Goal: Task Accomplishment & Management: Manage account settings

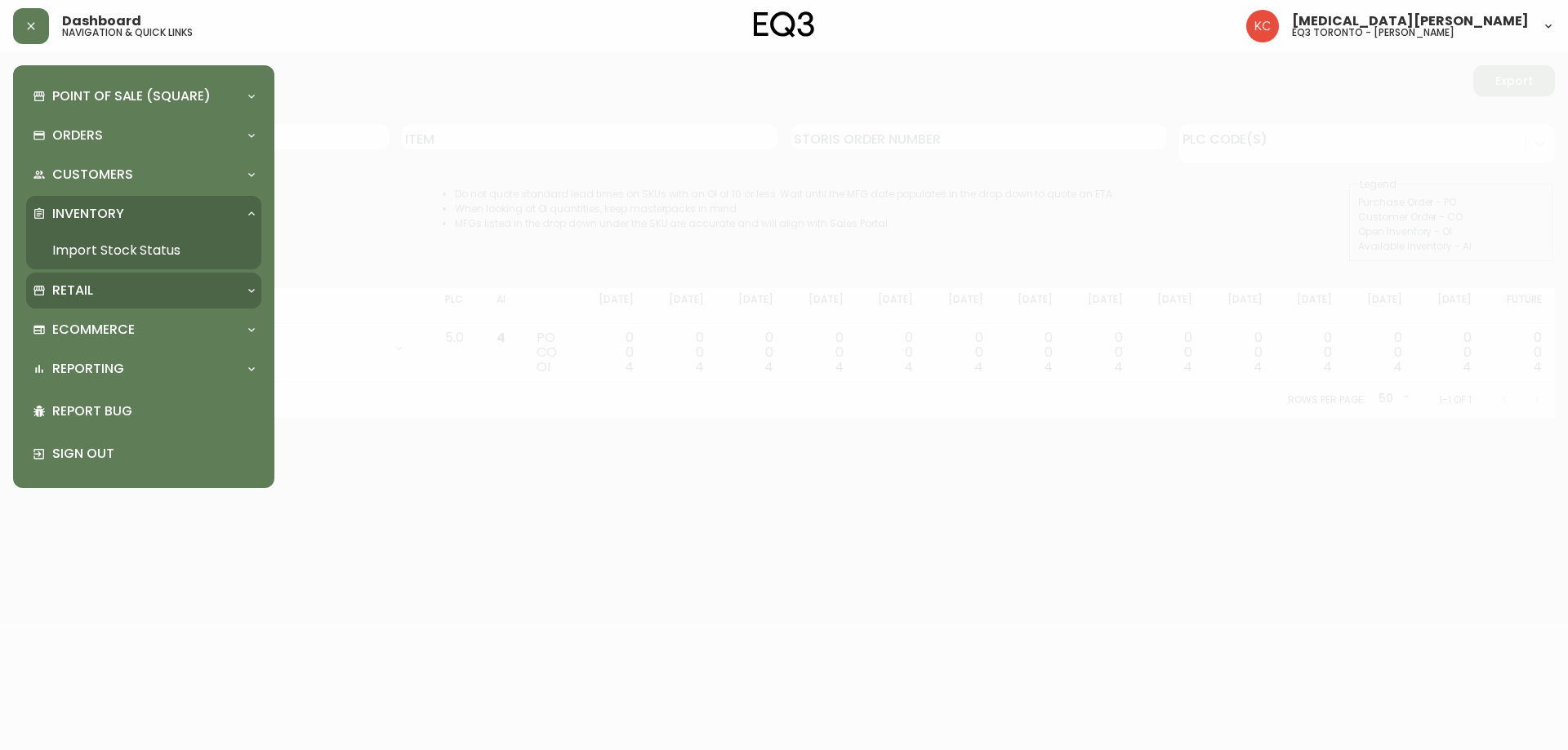
click at [112, 277] on div "Retail" at bounding box center [144, 291] width 235 height 36
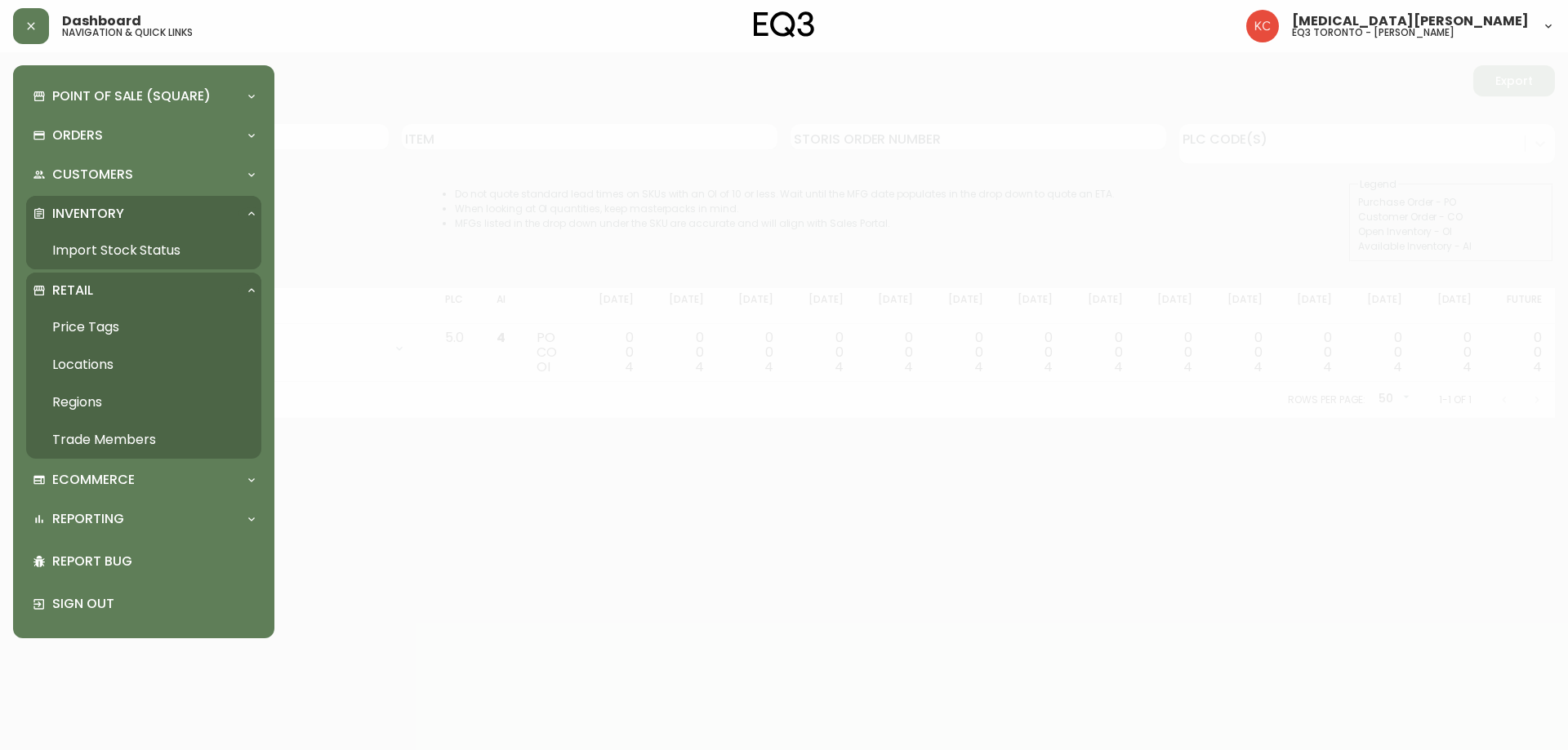
click at [114, 443] on link "Trade Members" at bounding box center [144, 439] width 235 height 37
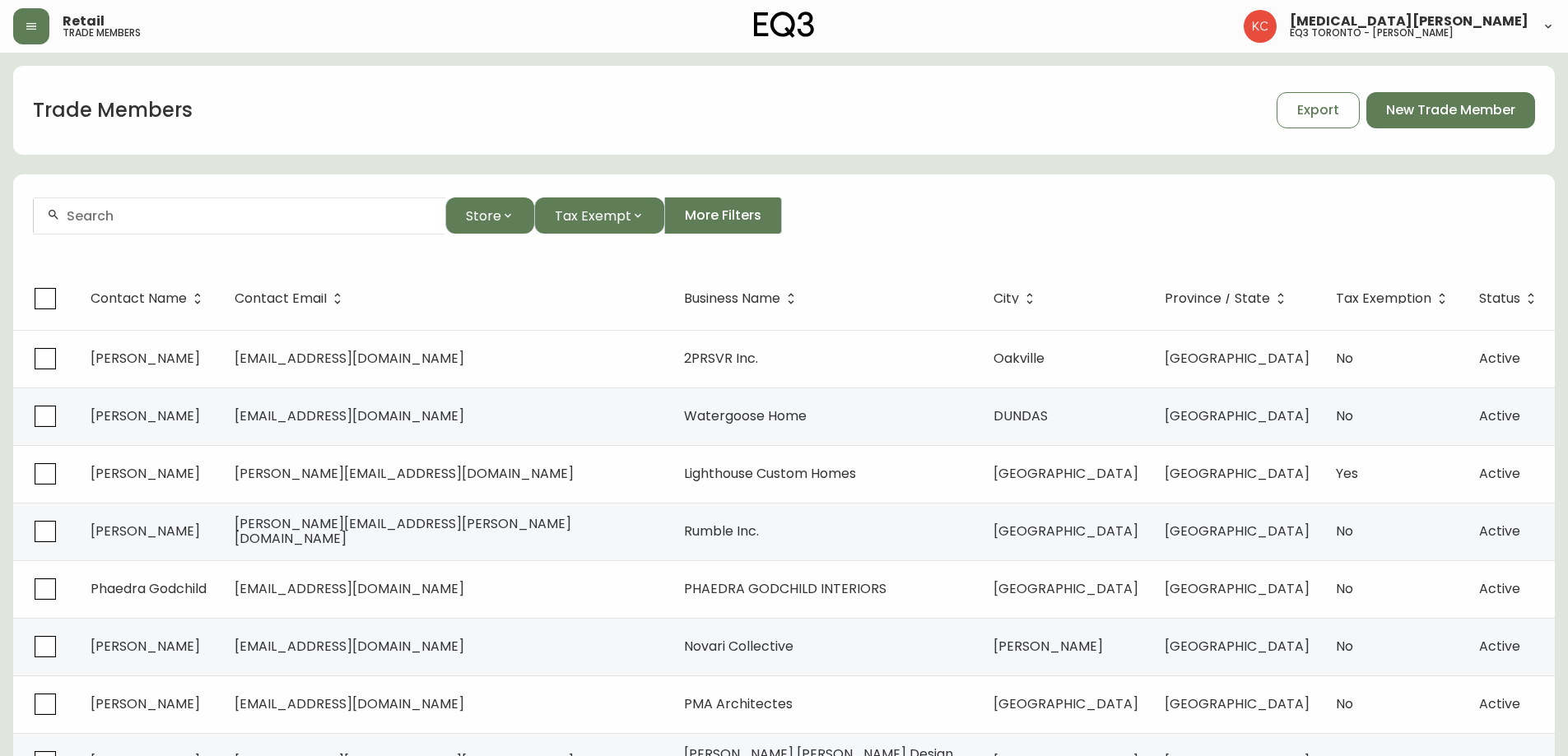
click at [234, 224] on div at bounding box center [239, 216] width 411 height 37
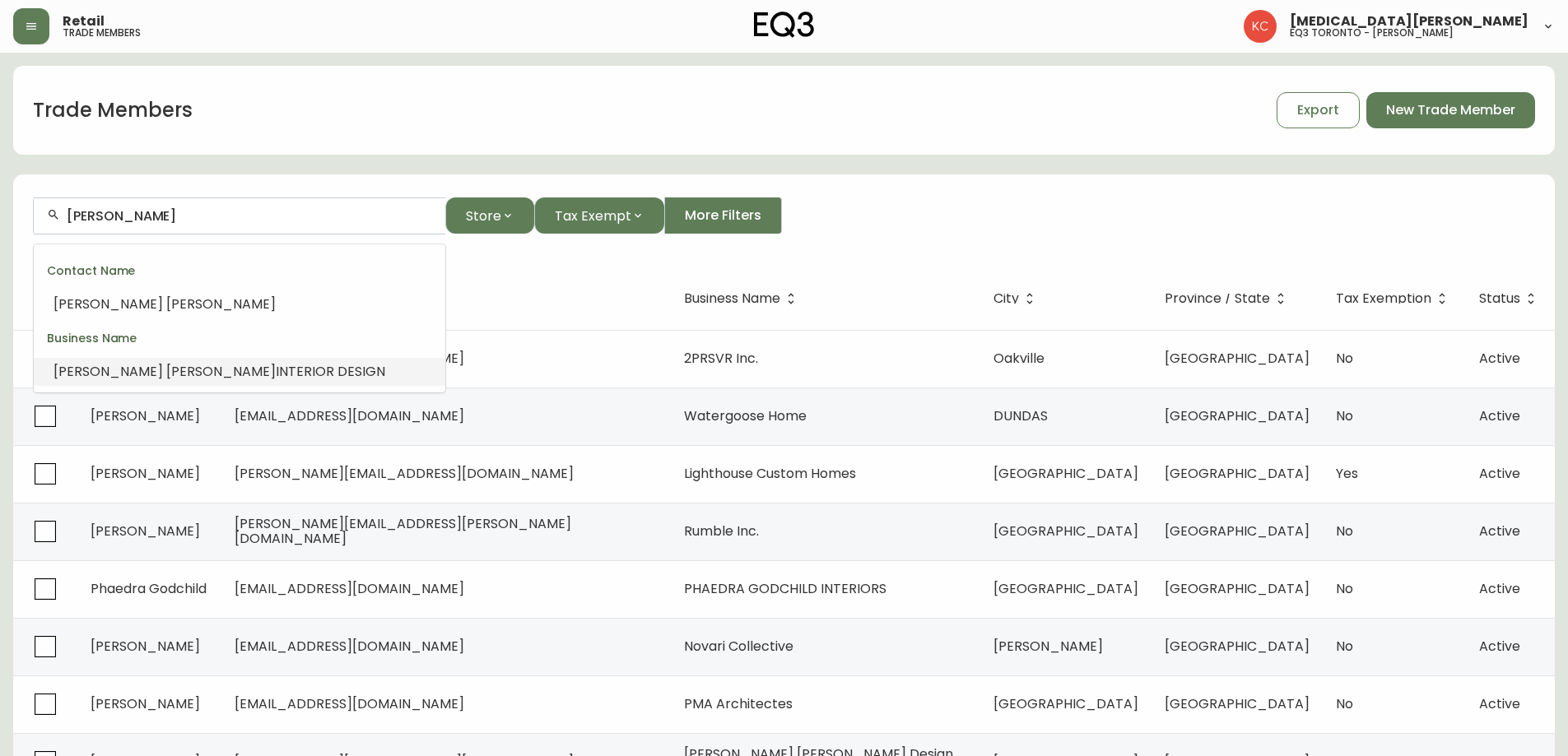
click at [276, 372] on span "INTERIOR DESIGN" at bounding box center [330, 371] width 109 height 19
type input "[PERSON_NAME] INTERIOR DESIGN"
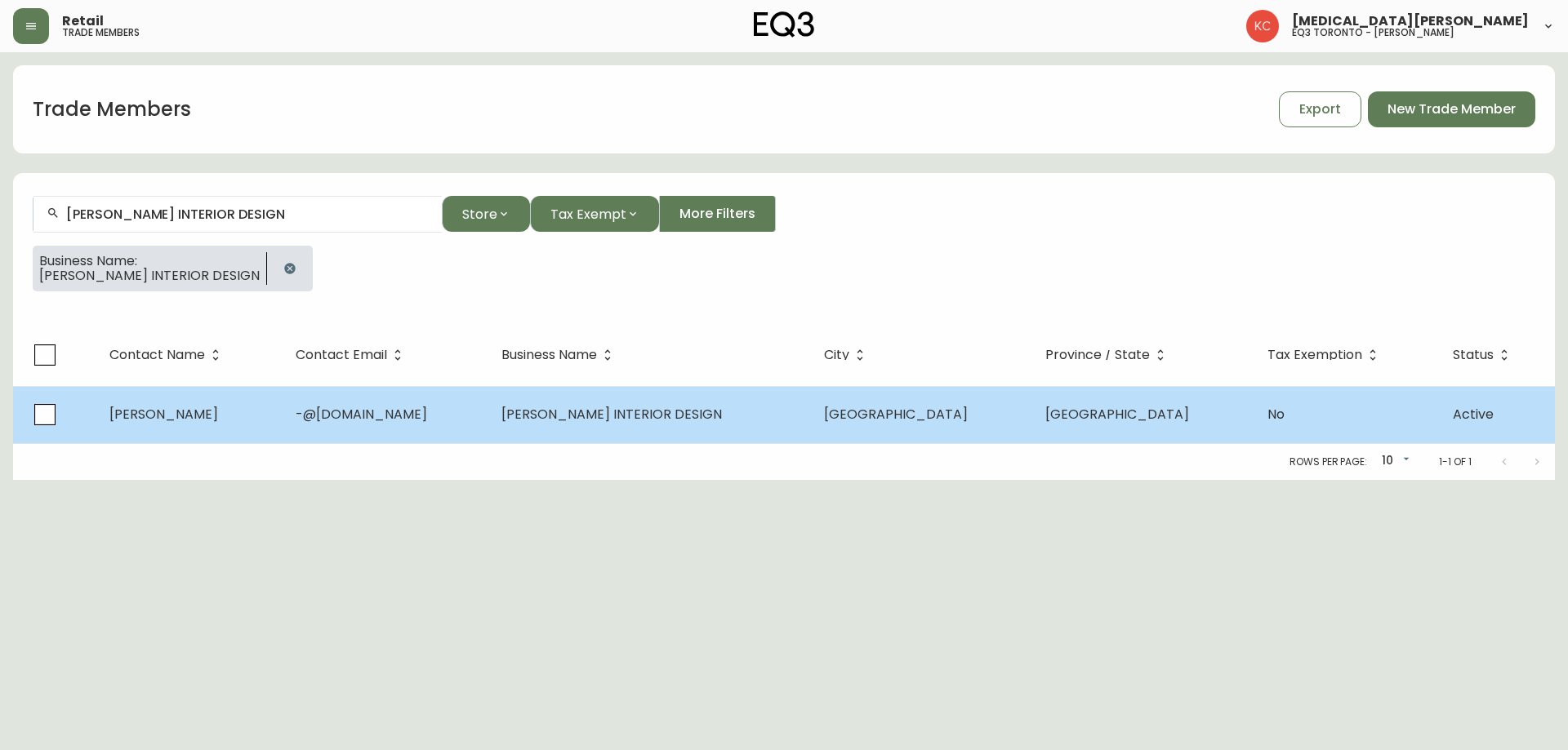
click at [670, 436] on td "[PERSON_NAME] INTERIOR DESIGN" at bounding box center [649, 415] width 322 height 57
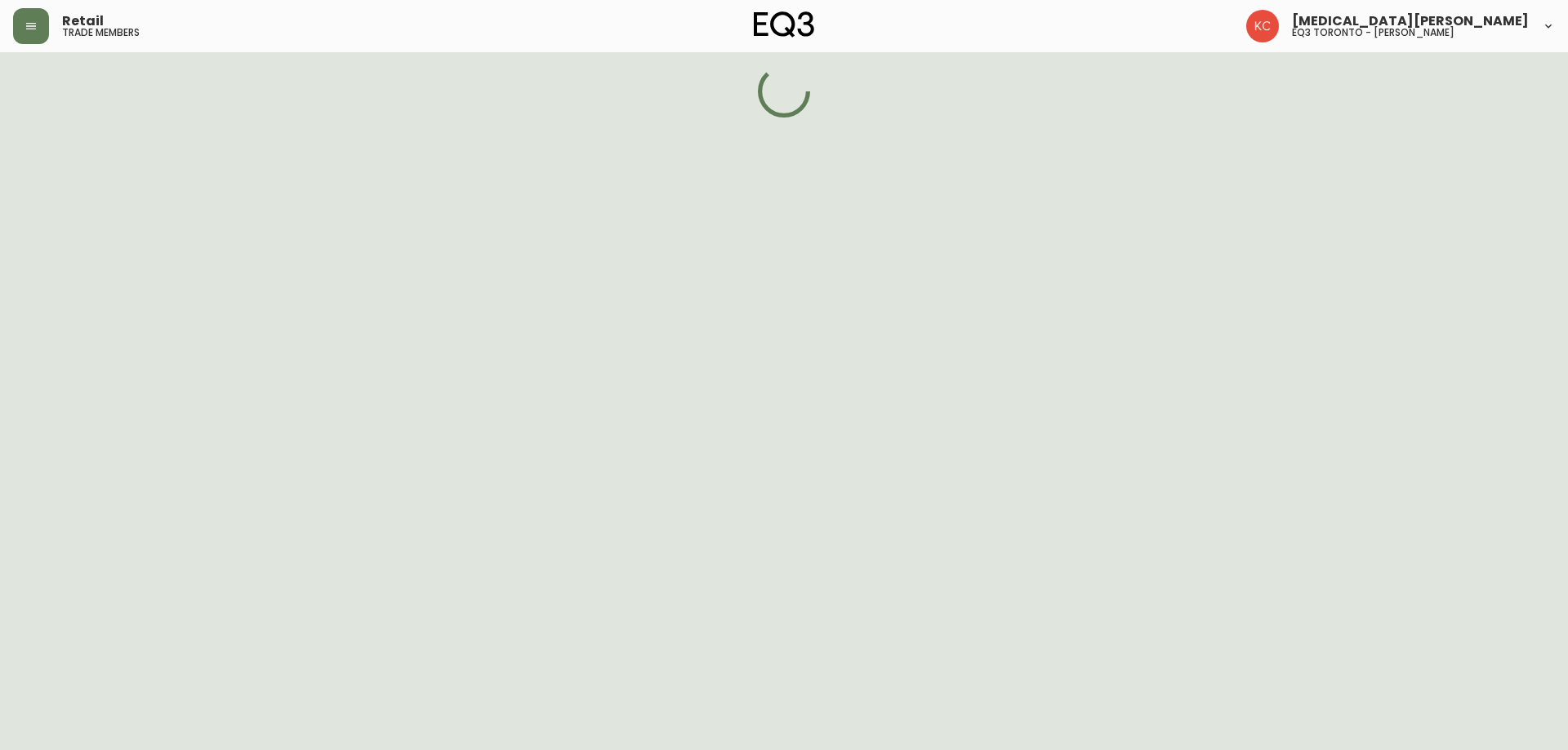
select select "ON"
select select "CA"
select select "CA_EN"
select select "Other"
select select "Interior Designer"
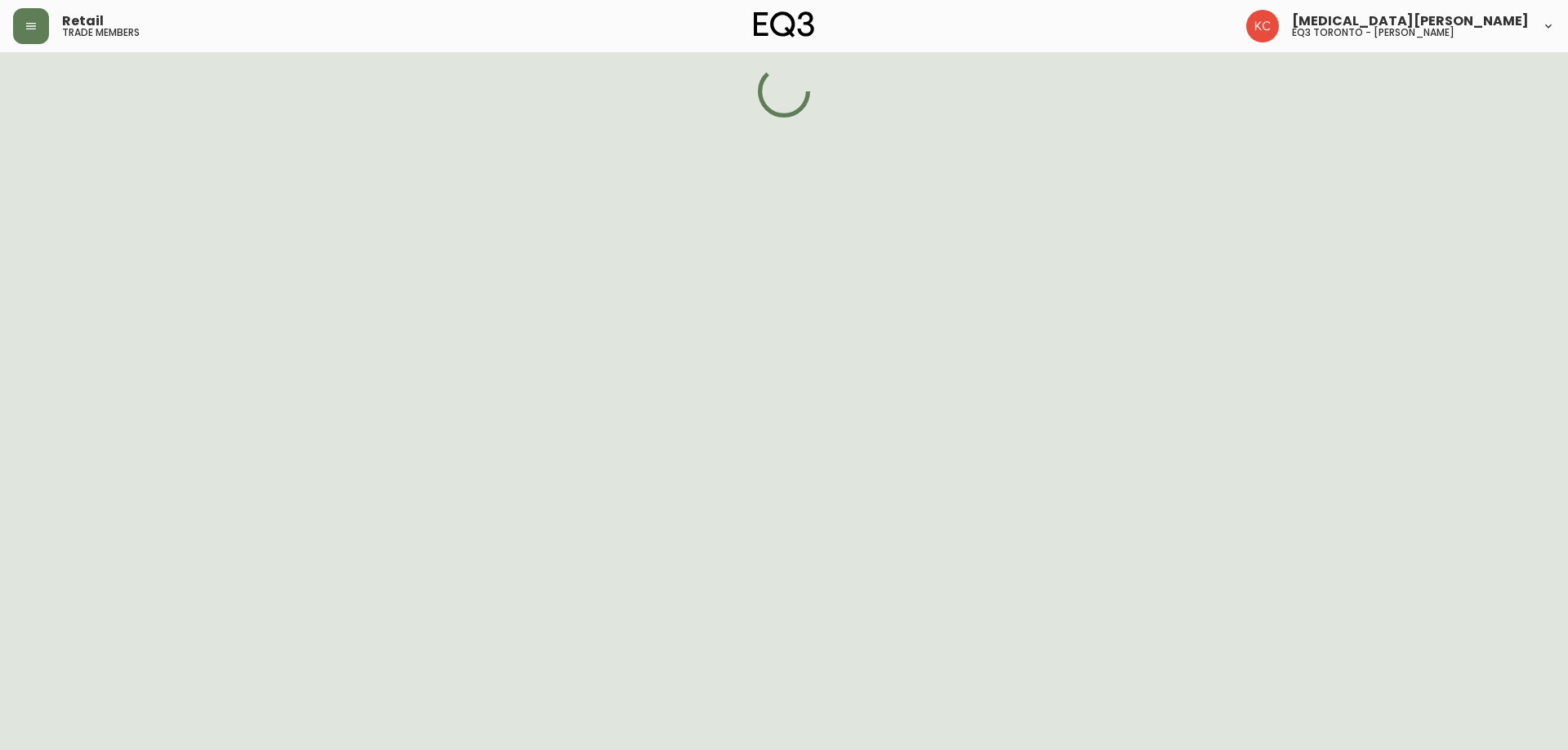
select select "false"
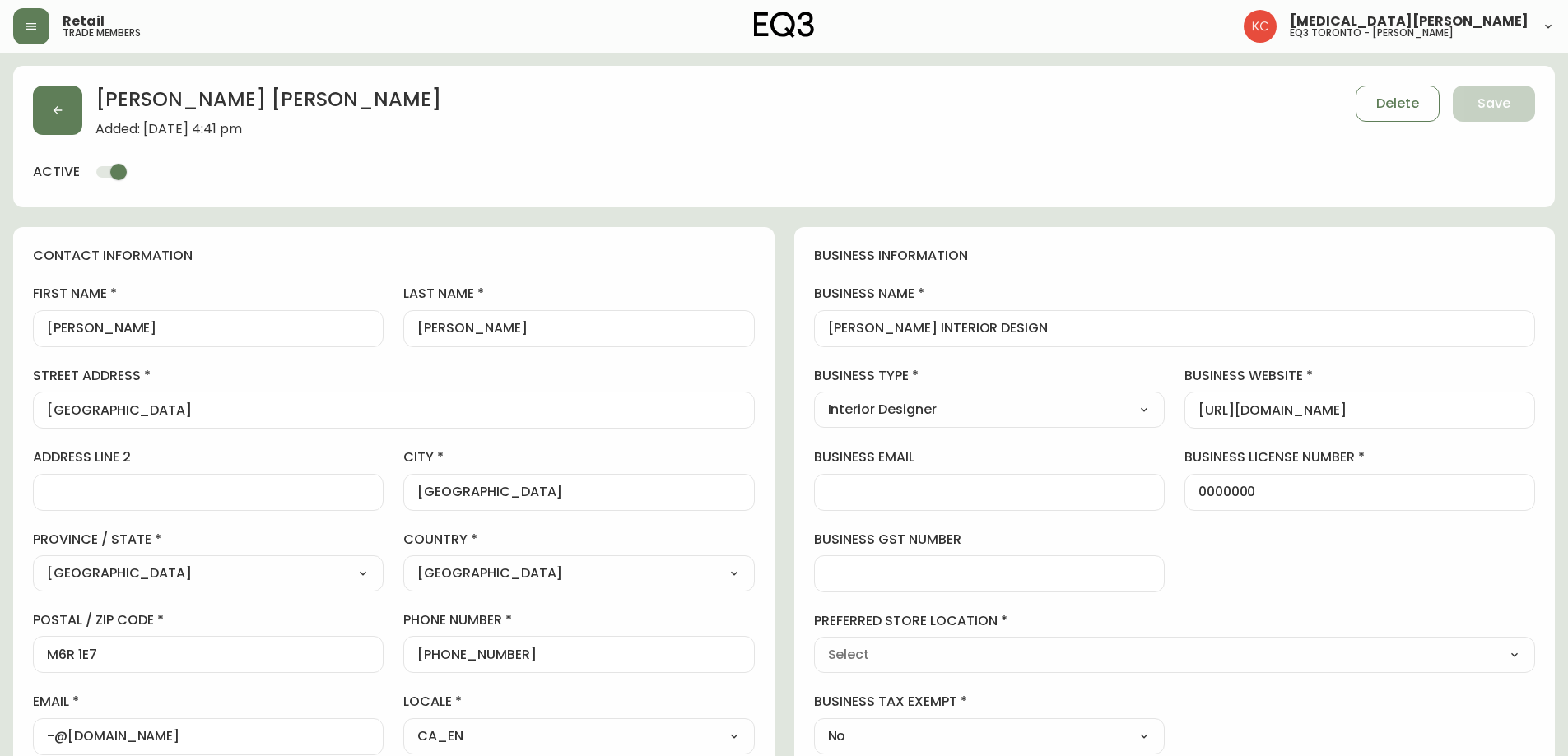
type input "EQ3 [GEOGRAPHIC_DATA] - [PERSON_NAME]"
select select "cjw10z96s008u6gs0ccm7hd19"
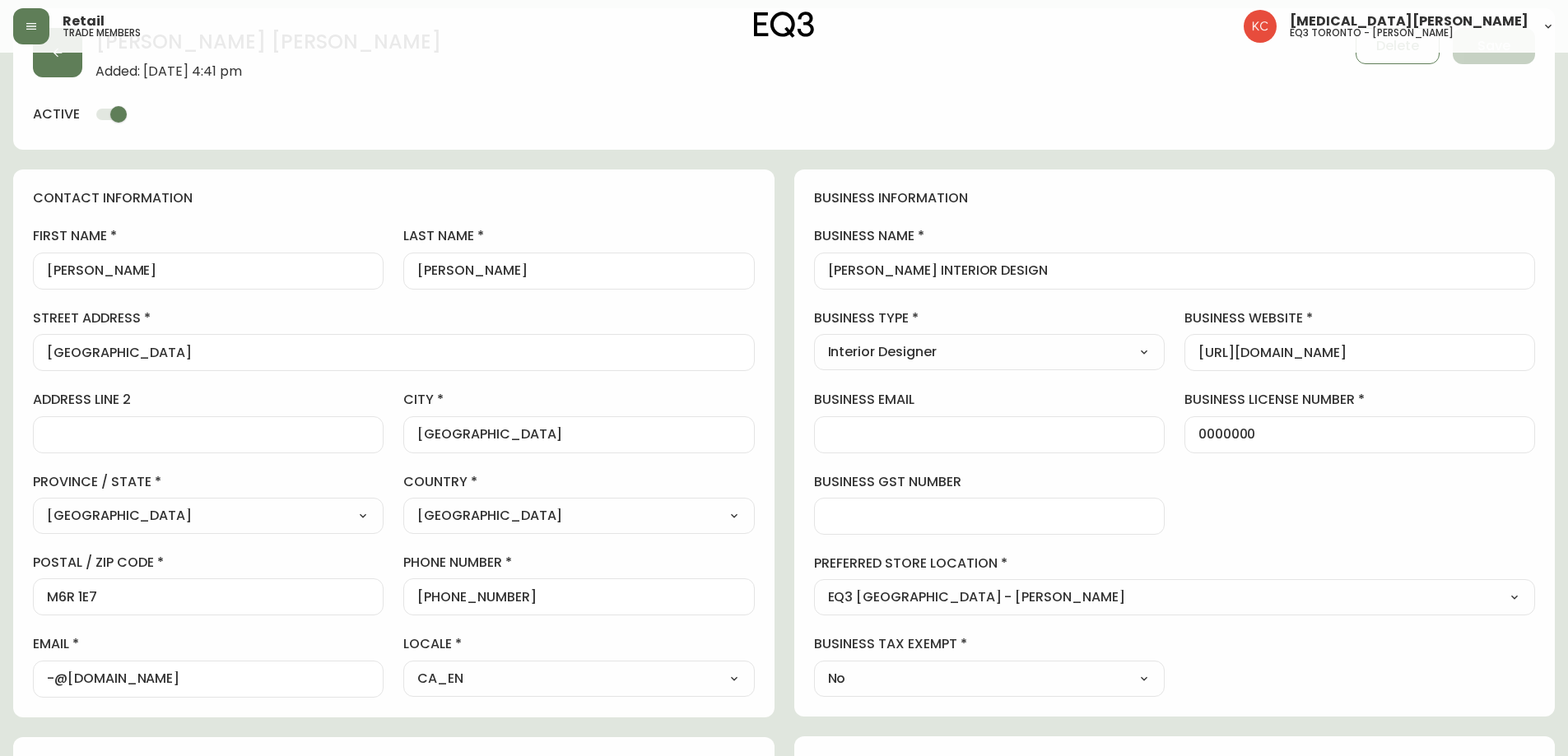
scroll to position [82, 0]
